Goal: Task Accomplishment & Management: Manage account settings

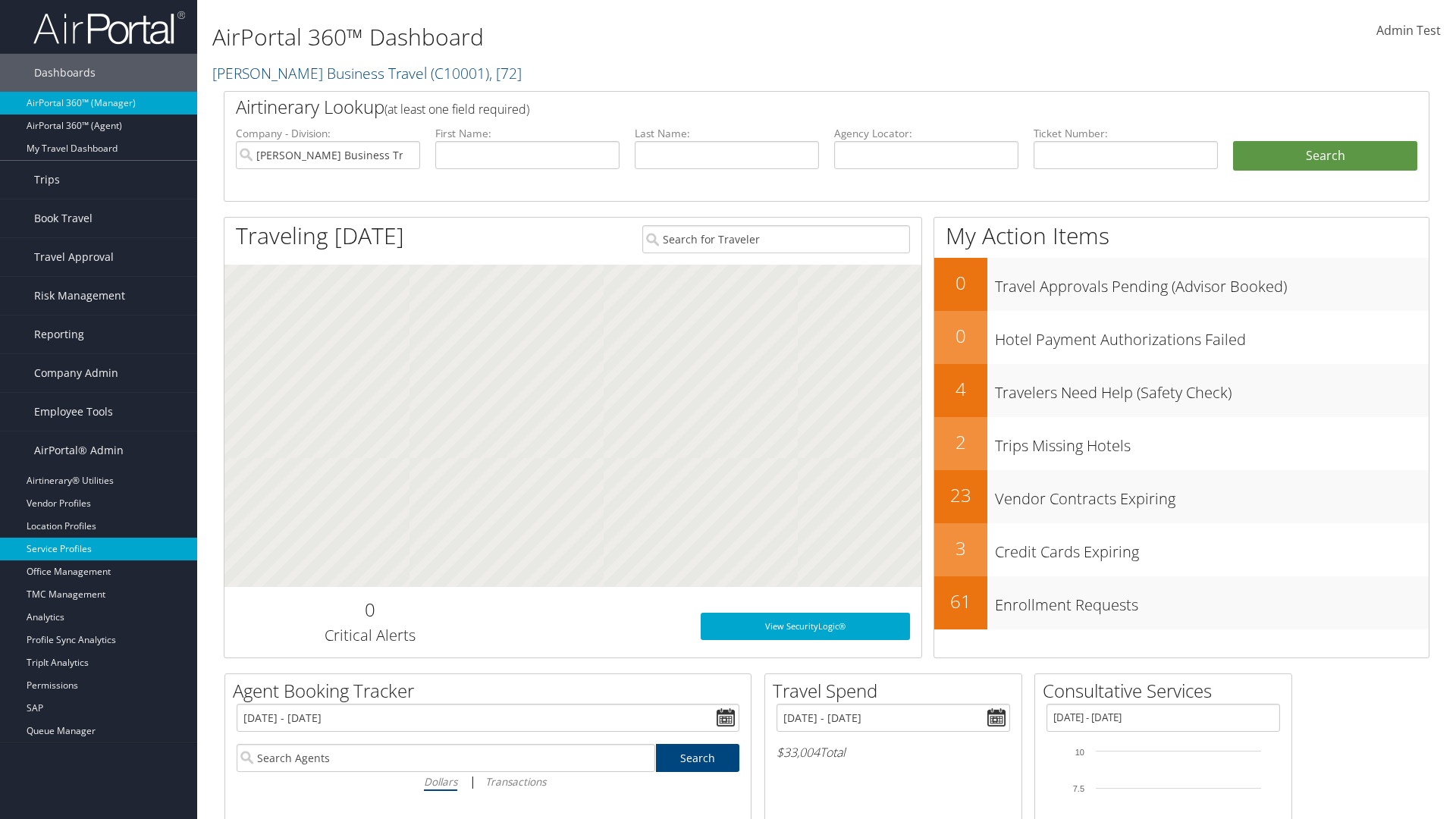
click at [99, 548] on link "Service Profiles" at bounding box center [98, 548] width 197 height 23
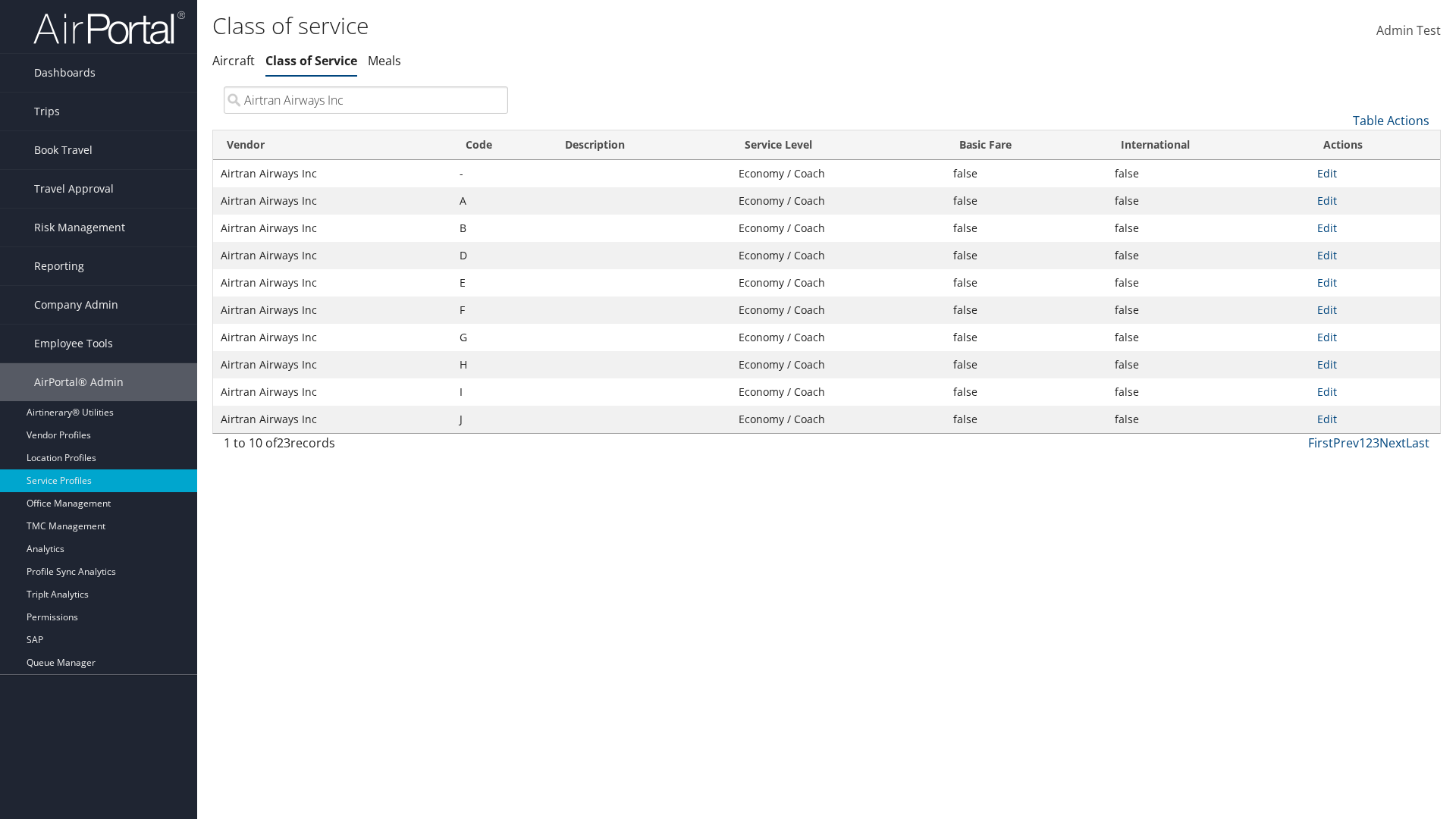
type input "Airtran Airways Inc"
click at [1327, 173] on link "Edit" at bounding box center [1327, 174] width 19 height 15
select select "759"
